Goal: Task Accomplishment & Management: Use online tool/utility

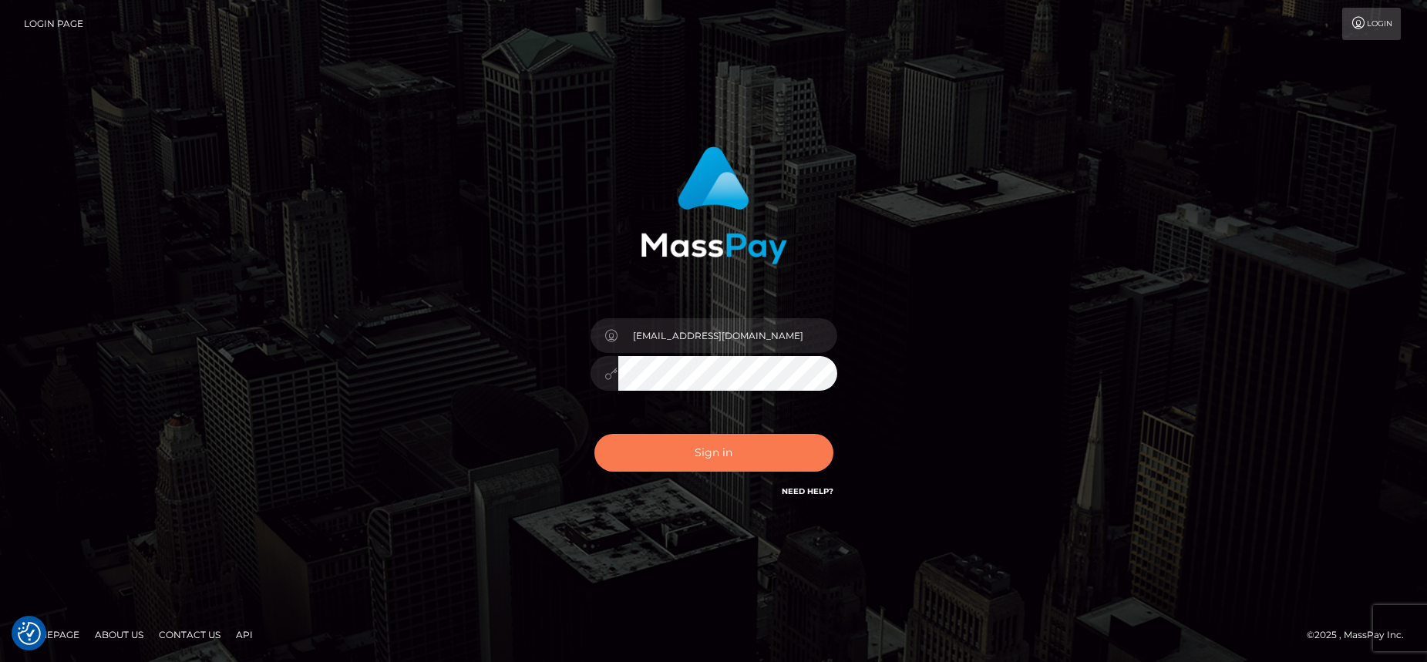
type input "[EMAIL_ADDRESS][DOMAIN_NAME]"
click at [708, 443] on button "Sign in" at bounding box center [713, 453] width 239 height 38
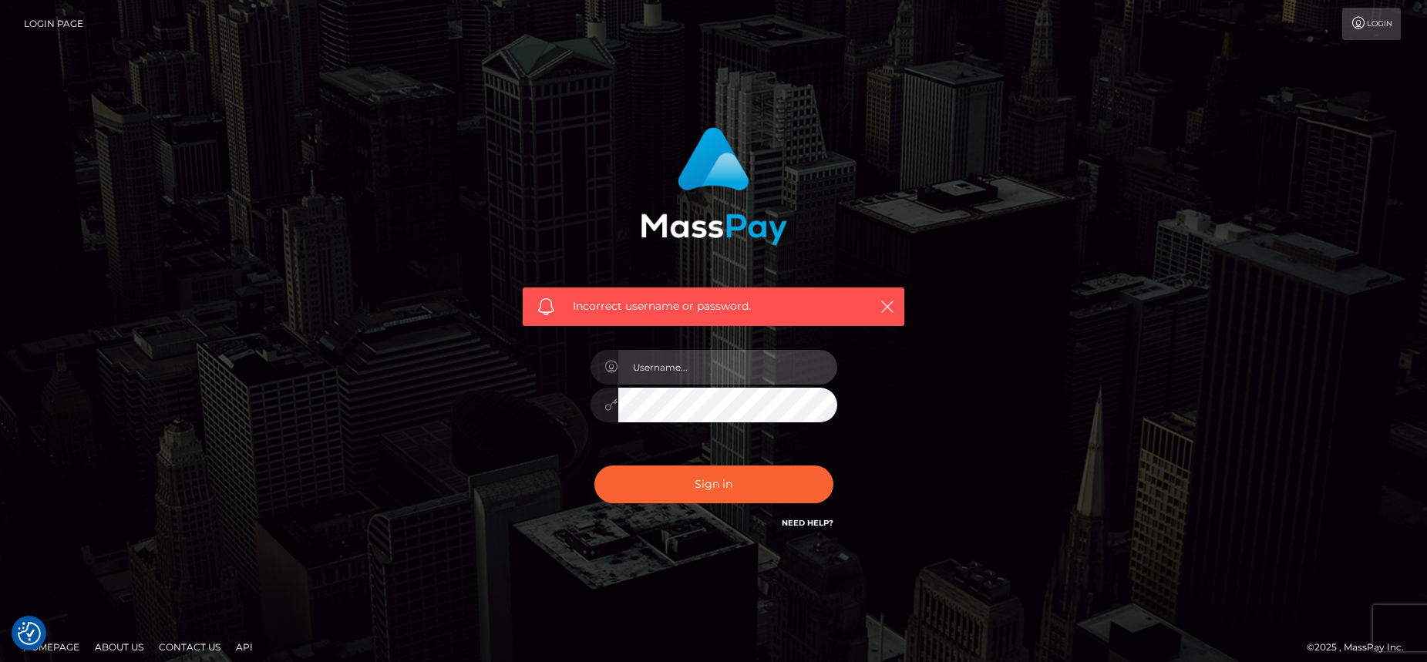
click at [682, 372] on input "text" at bounding box center [727, 367] width 219 height 35
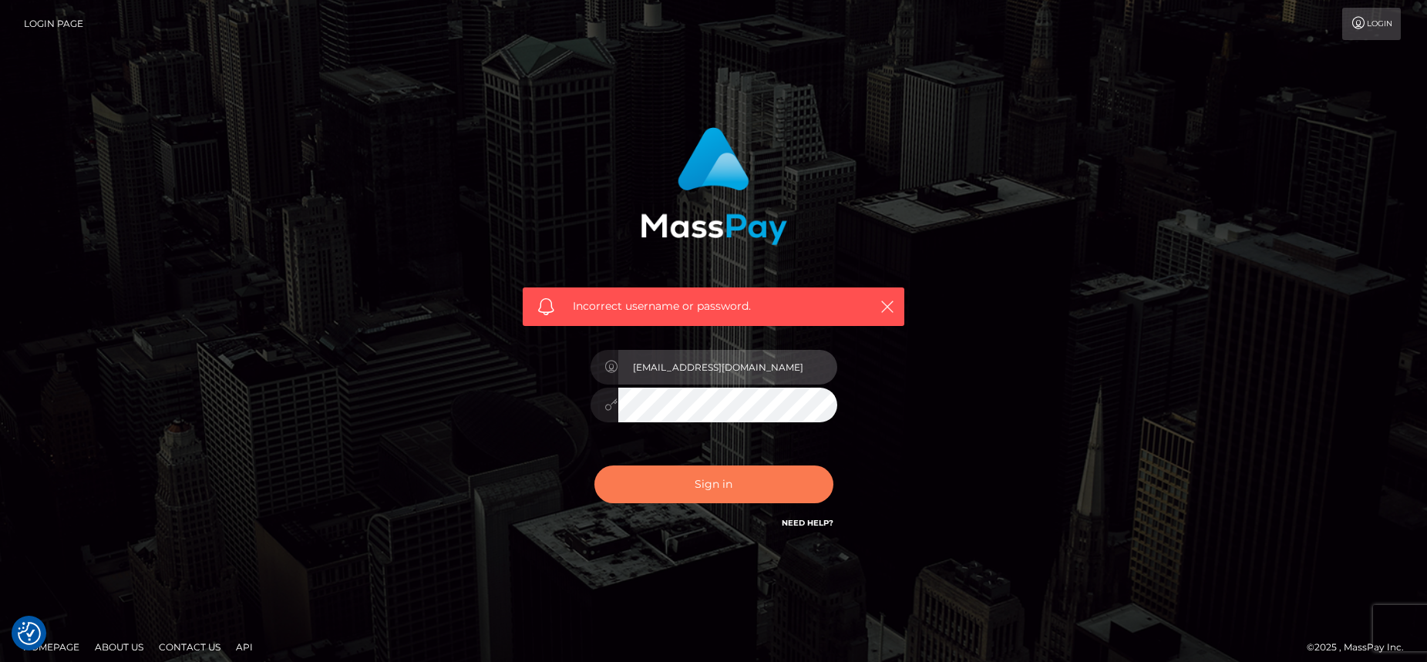
type input "[EMAIL_ADDRESS][DOMAIN_NAME]"
click at [713, 483] on button "Sign in" at bounding box center [713, 485] width 239 height 38
